Goal: Answer question/provide support

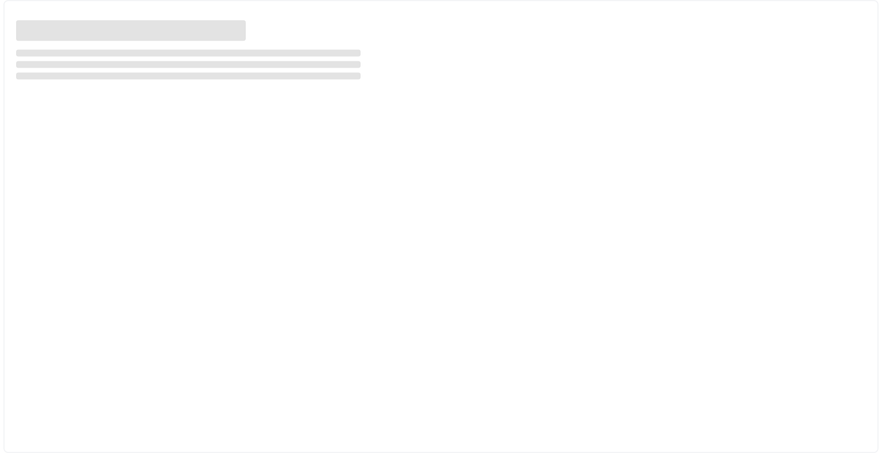
select select "***"
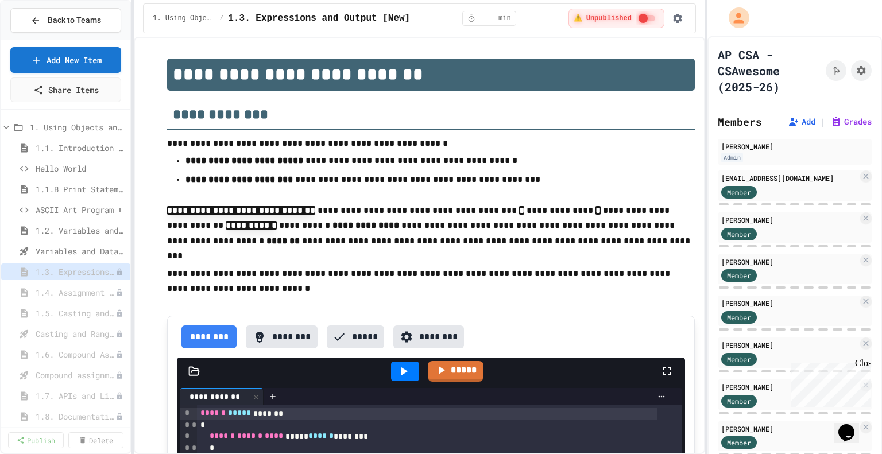
click at [87, 204] on span "ASCII Art Program" at bounding box center [75, 210] width 79 height 12
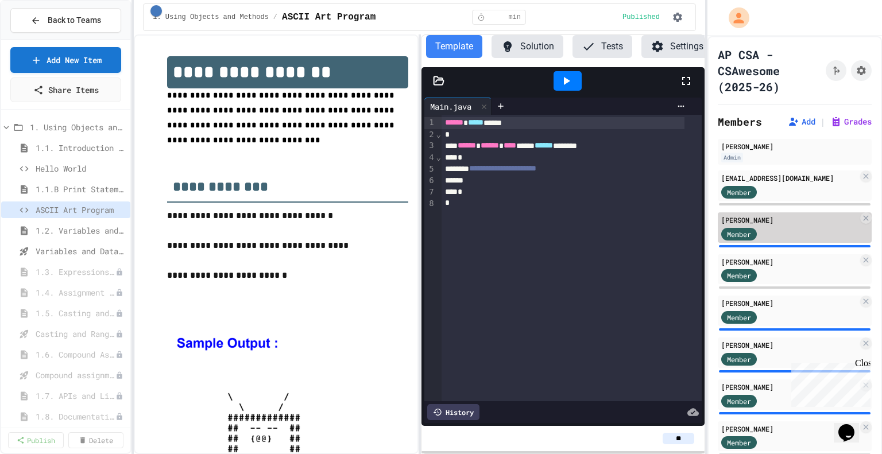
click at [754, 230] on div "Member" at bounding box center [739, 234] width 36 height 13
click at [751, 224] on div "[PERSON_NAME]" at bounding box center [789, 220] width 137 height 10
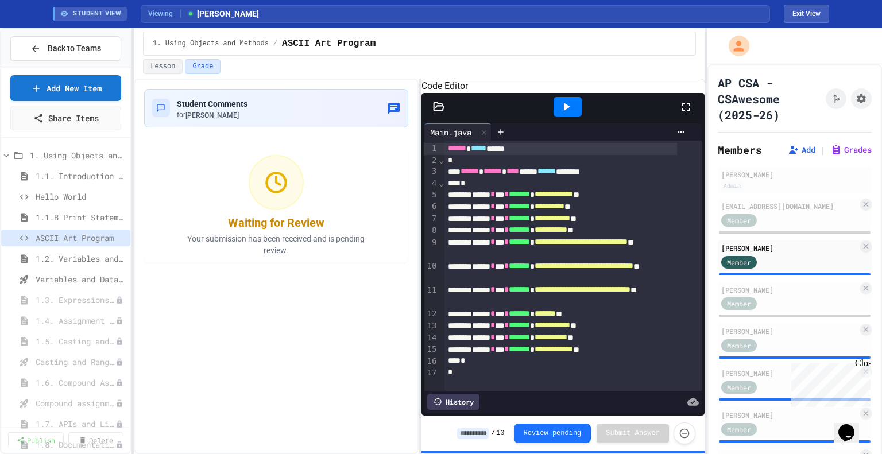
click at [568, 114] on icon at bounding box center [566, 107] width 14 height 14
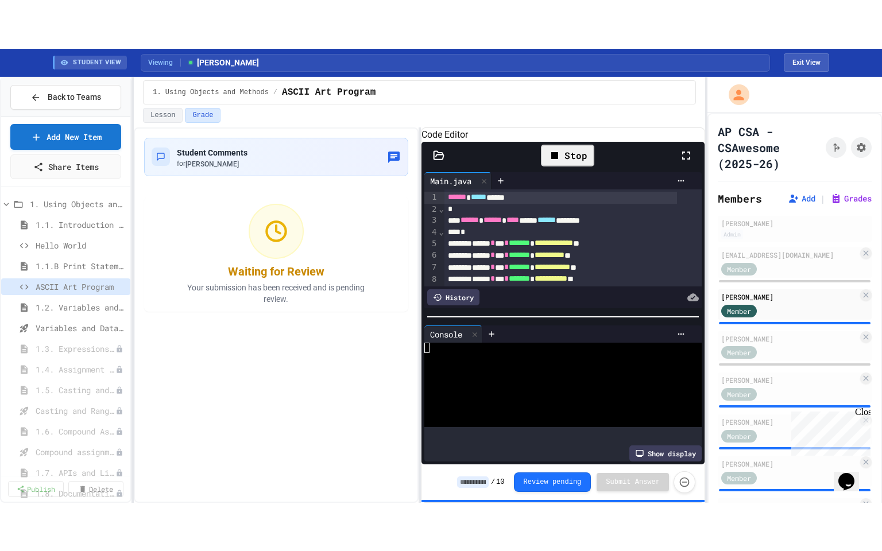
scroll to position [42, 0]
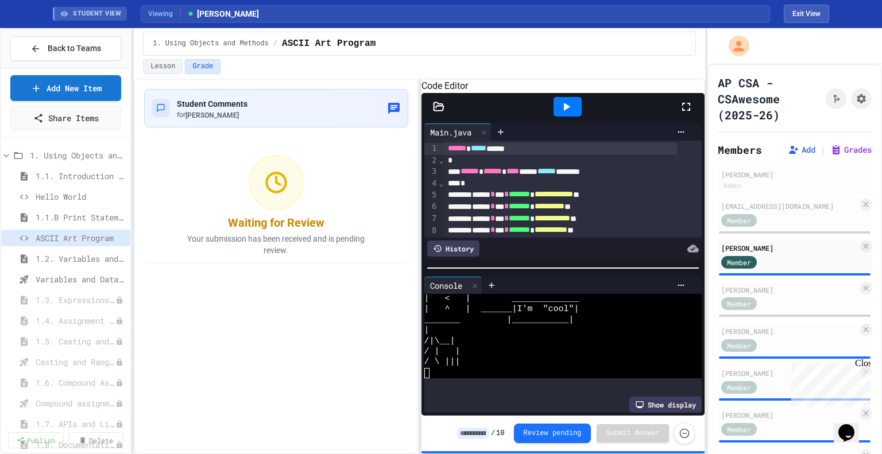
click at [682, 114] on icon at bounding box center [686, 107] width 14 height 14
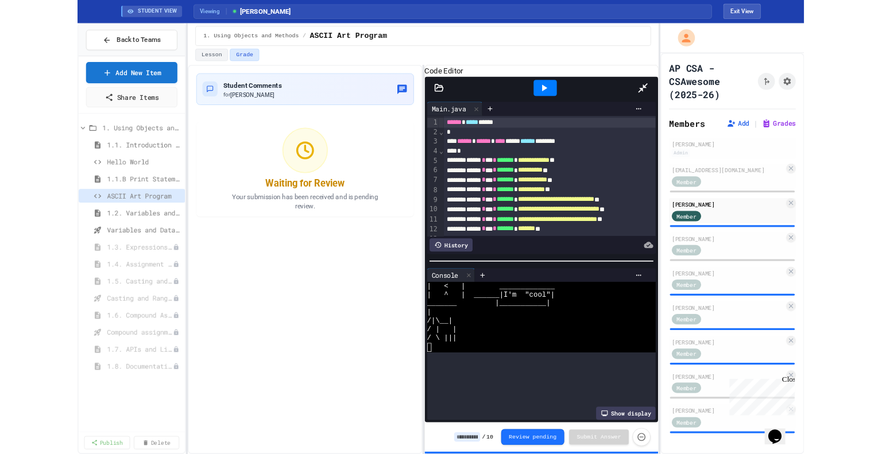
scroll to position [0, 0]
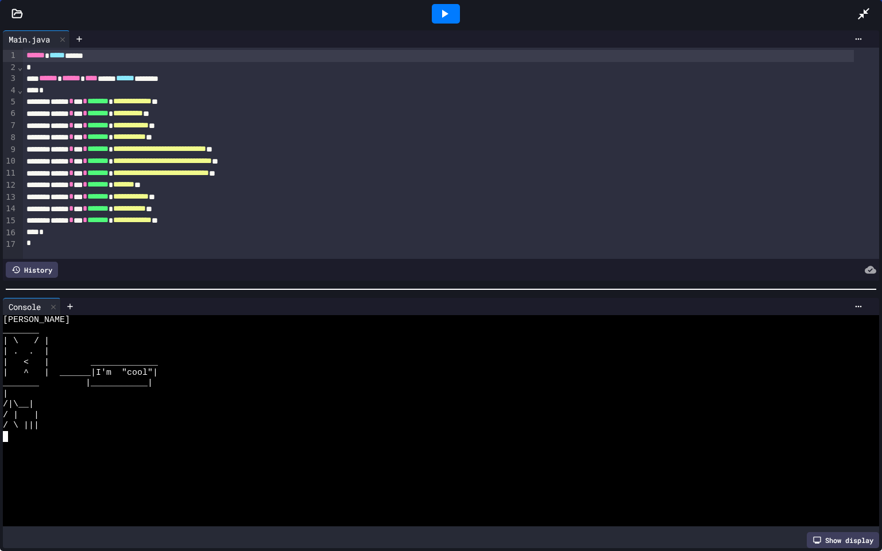
click at [304, 359] on div "| < | _____________" at bounding box center [431, 363] width 857 height 10
click at [865, 11] on icon at bounding box center [862, 13] width 11 height 11
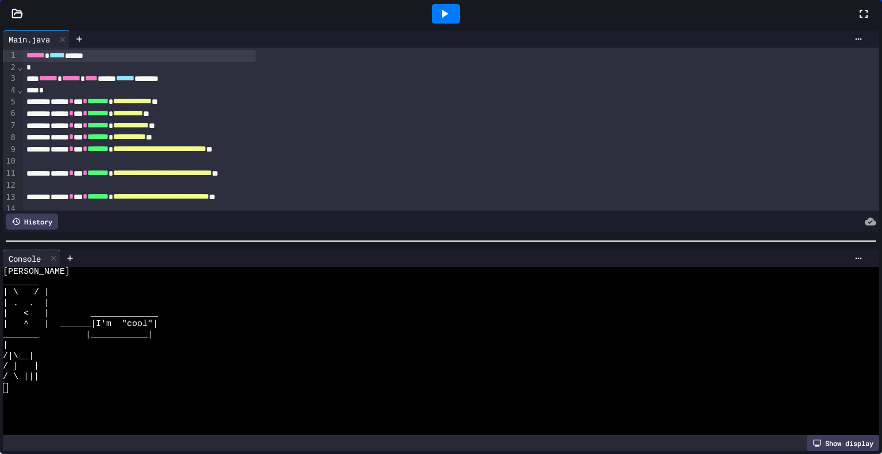
scroll to position [42, 0]
